Goal: Navigation & Orientation: Find specific page/section

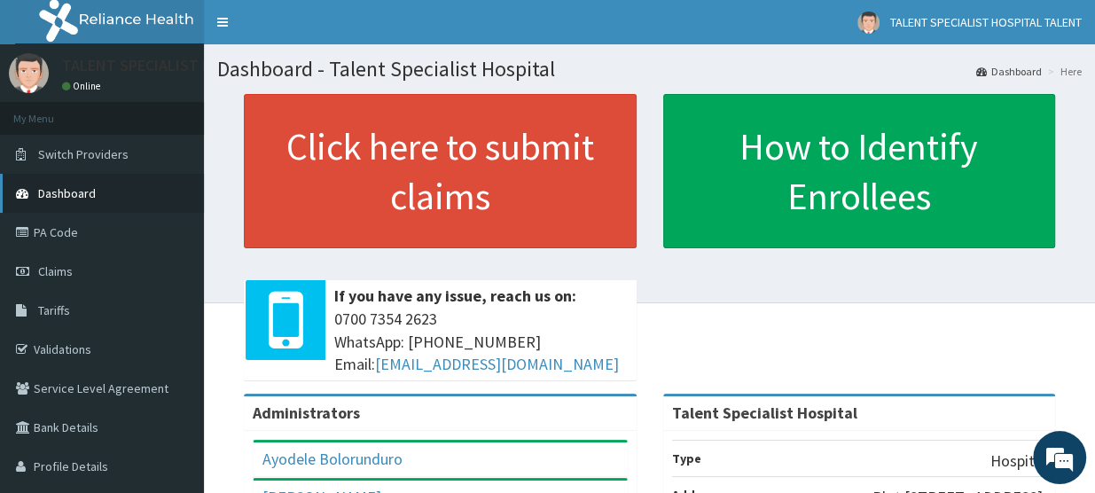
click at [82, 192] on span "Dashboard" at bounding box center [67, 193] width 58 height 16
click at [137, 432] on link "Bank Details" at bounding box center [102, 427] width 204 height 39
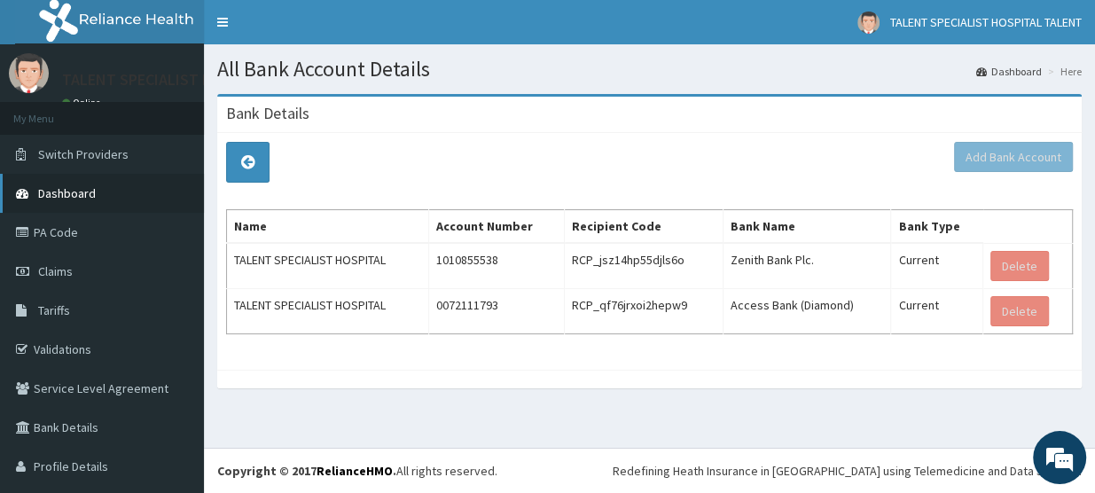
click at [132, 193] on link "Dashboard" at bounding box center [102, 193] width 204 height 39
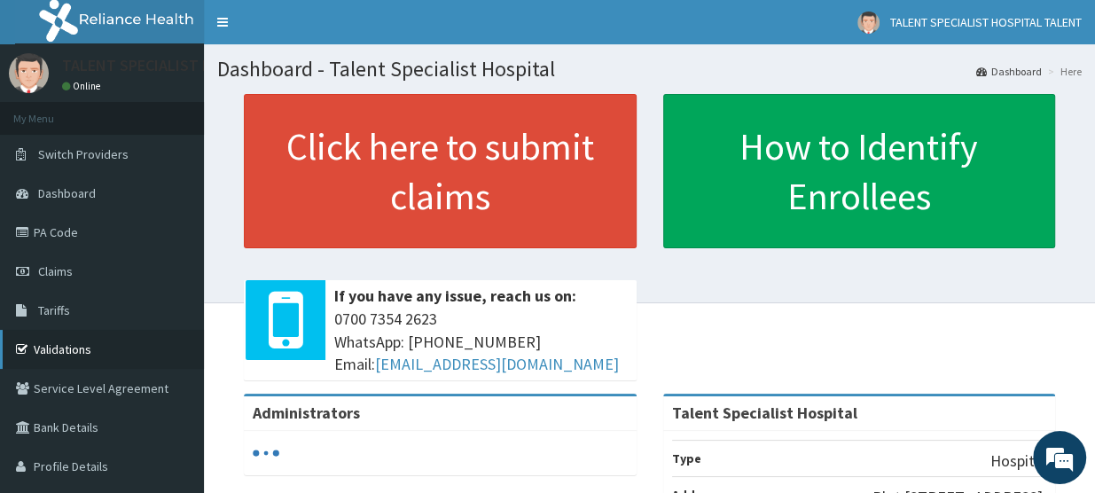
click at [132, 341] on link "Validations" at bounding box center [102, 349] width 204 height 39
